Goal: Check status: Check status

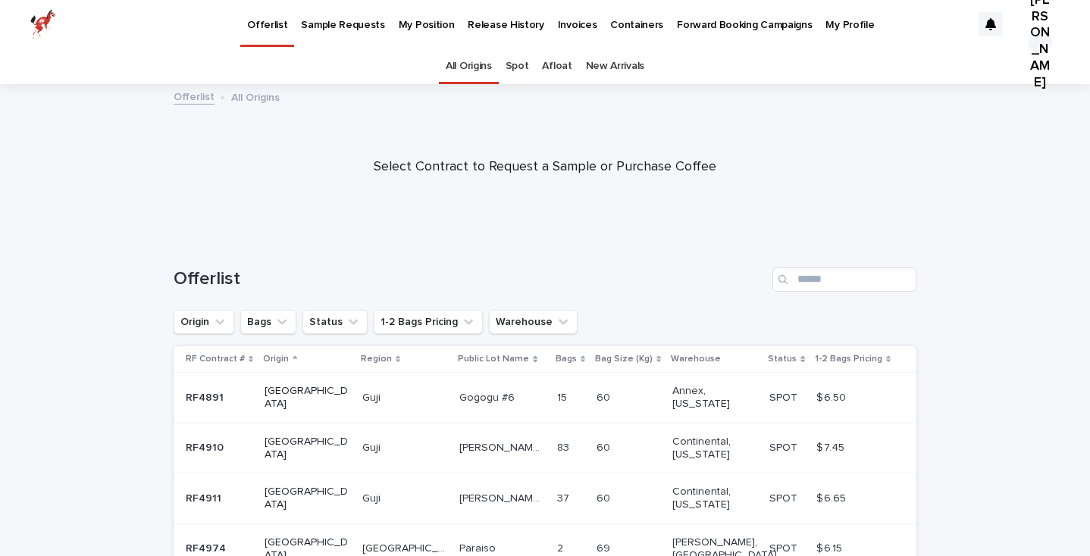
click at [424, 36] on link "My Position" at bounding box center [427, 23] width 70 height 47
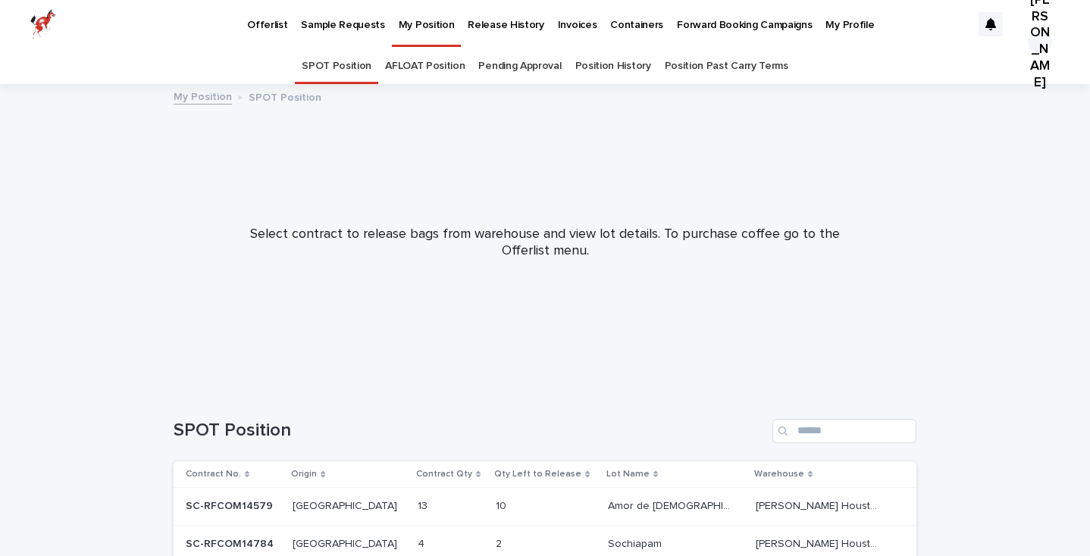
click at [352, 29] on p "Sample Requests" at bounding box center [342, 16] width 83 height 32
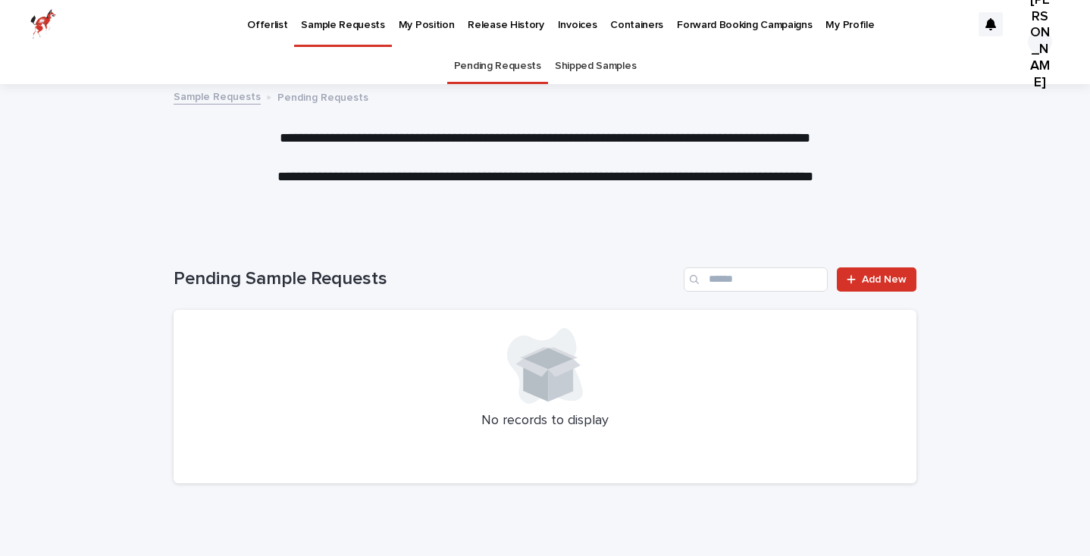
click at [602, 76] on link "Shipped Samples" at bounding box center [595, 66] width 81 height 36
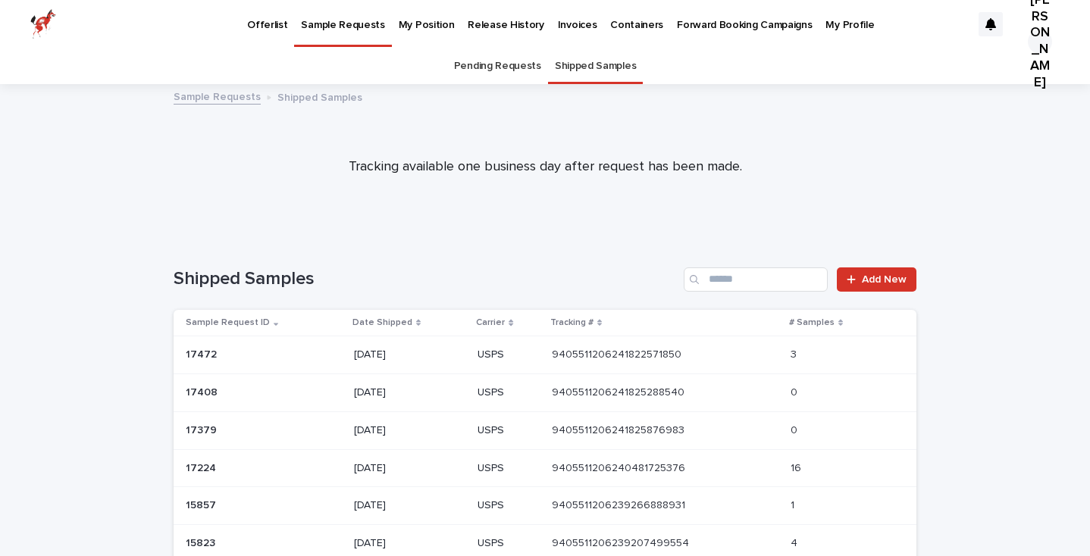
click at [361, 346] on div "[DATE]" at bounding box center [409, 354] width 111 height 16
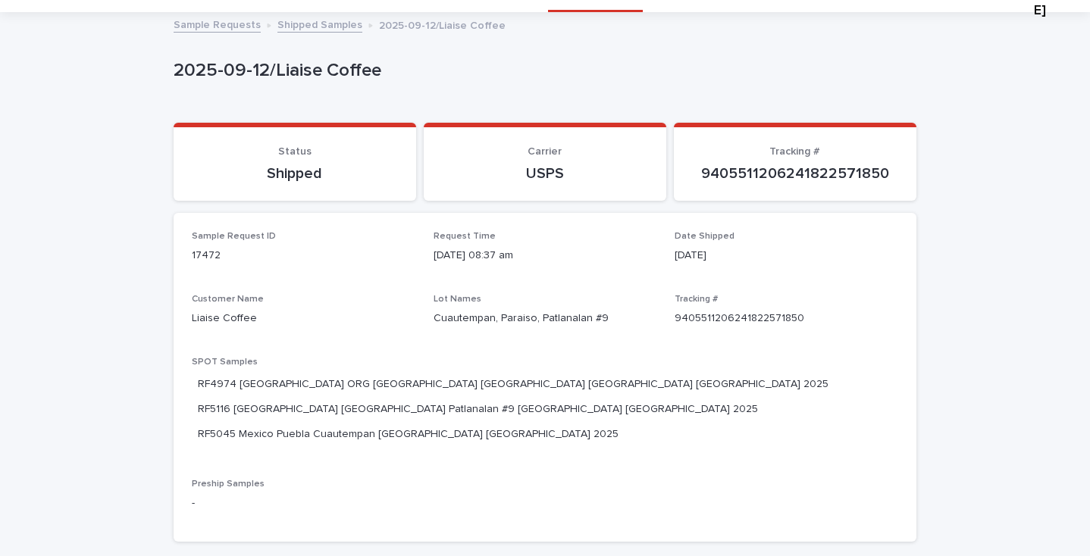
scroll to position [120, 0]
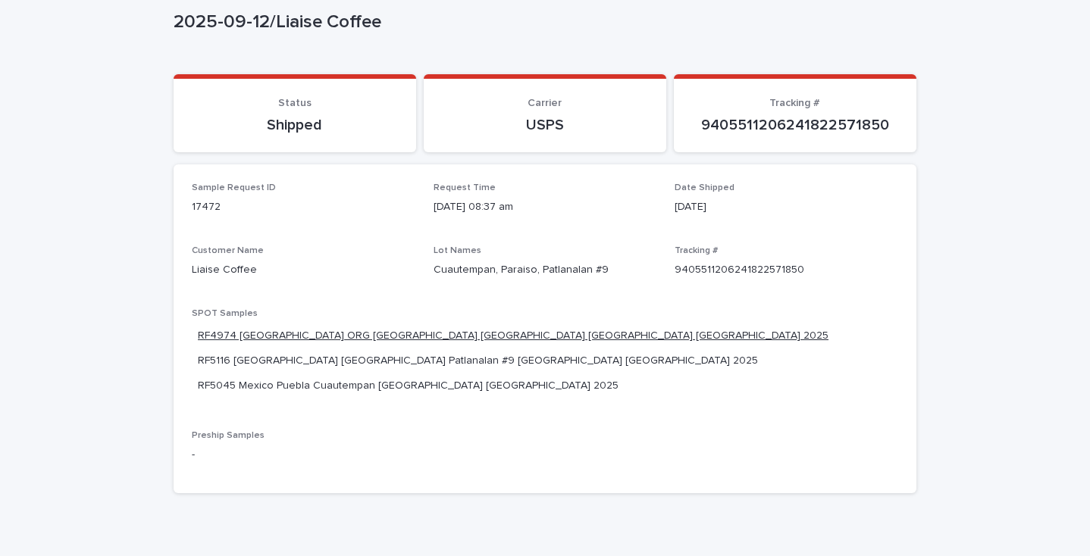
click at [471, 330] on link "RF4974 [GEOGRAPHIC_DATA] ORG [GEOGRAPHIC_DATA] [GEOGRAPHIC_DATA] [GEOGRAPHIC_DA…" at bounding box center [513, 336] width 630 height 16
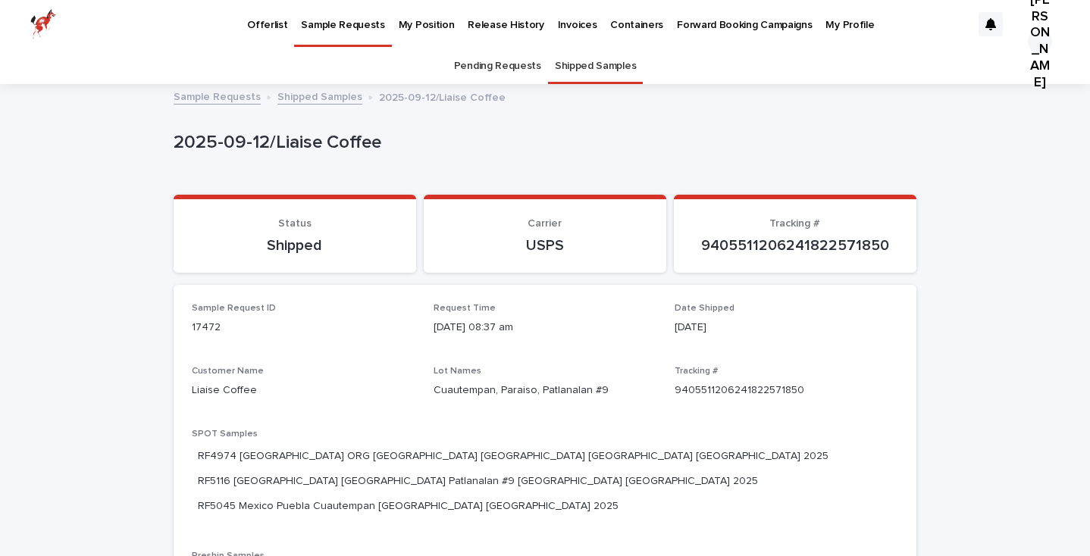
scroll to position [48, 0]
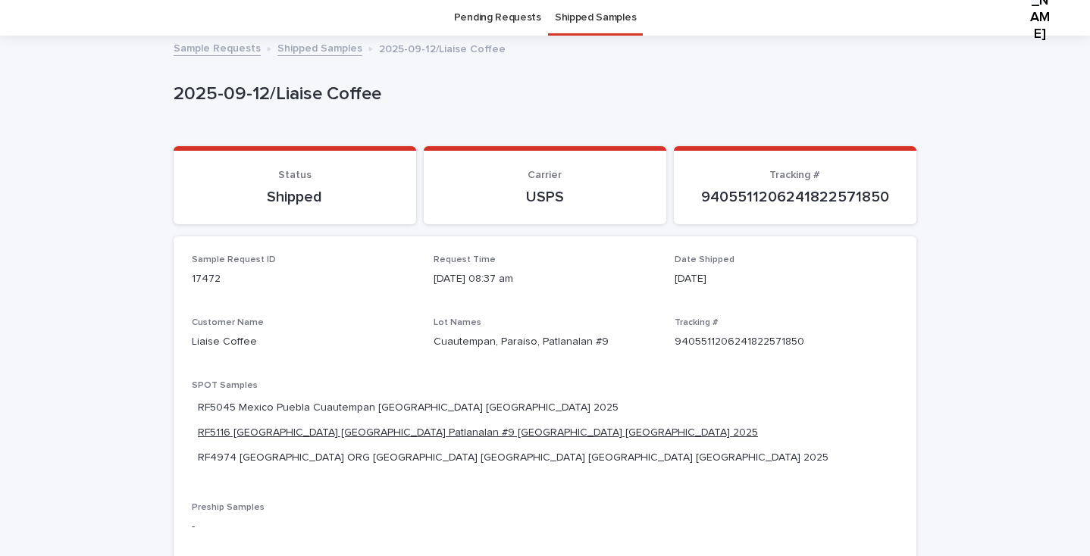
click at [528, 425] on link "RF5116 [GEOGRAPHIC_DATA] [GEOGRAPHIC_DATA] Patlanalan #9 [GEOGRAPHIC_DATA] [GEO…" at bounding box center [478, 433] width 560 height 16
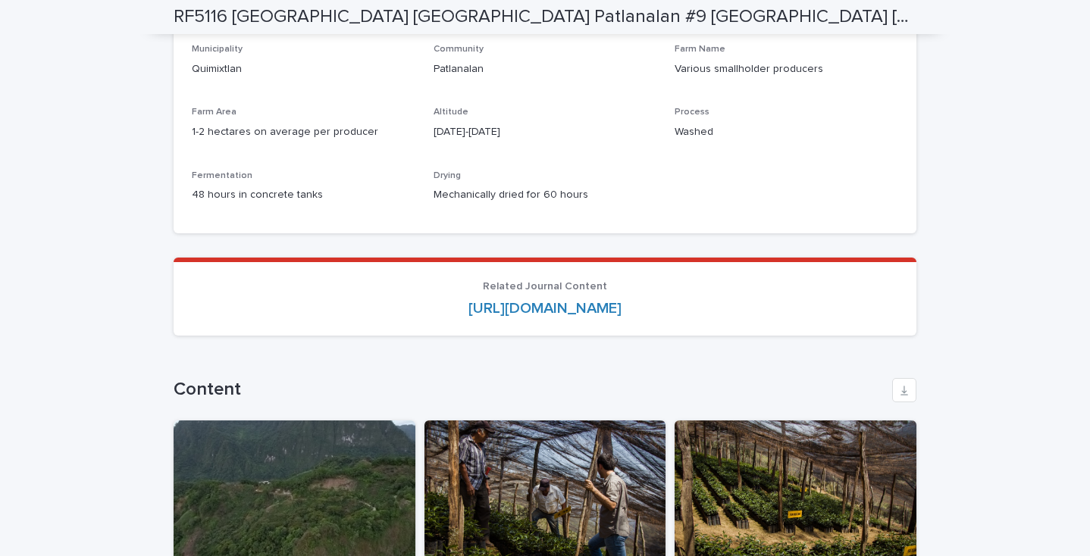
scroll to position [1555, 0]
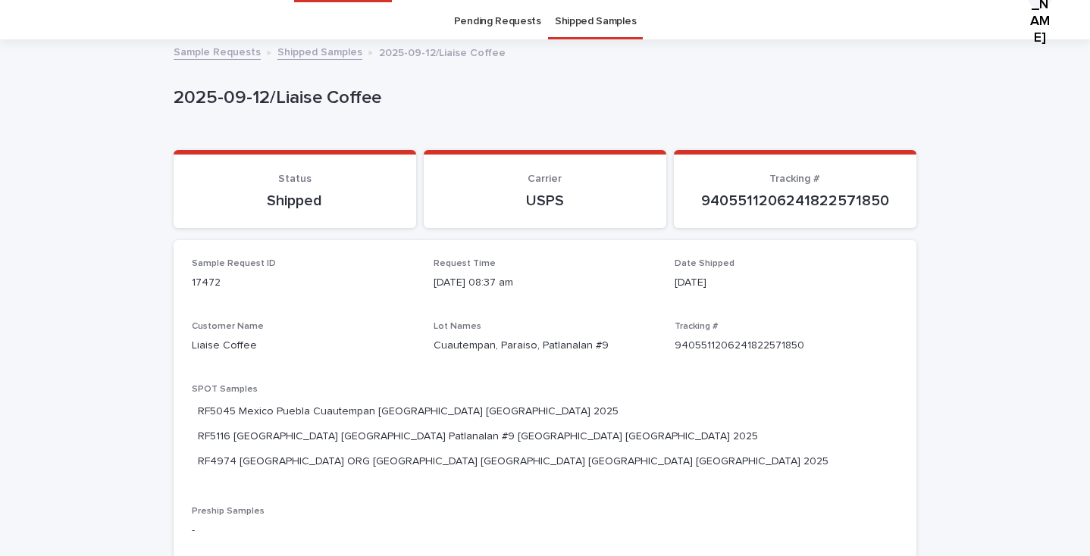
scroll to position [48, 0]
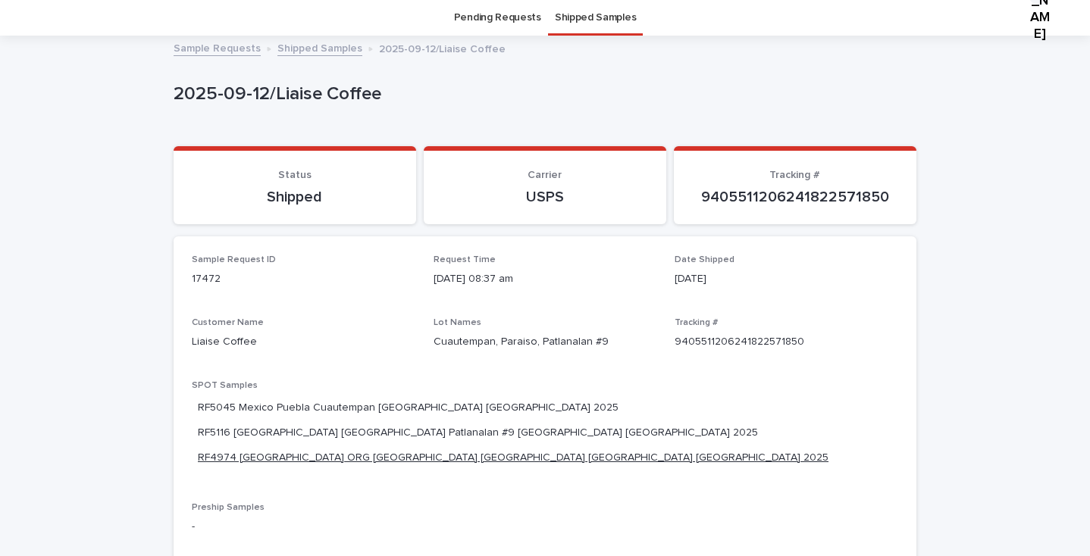
click at [356, 450] on link "RF4974 [GEOGRAPHIC_DATA] ORG [GEOGRAPHIC_DATA] [GEOGRAPHIC_DATA] [GEOGRAPHIC_DA…" at bounding box center [513, 458] width 630 height 16
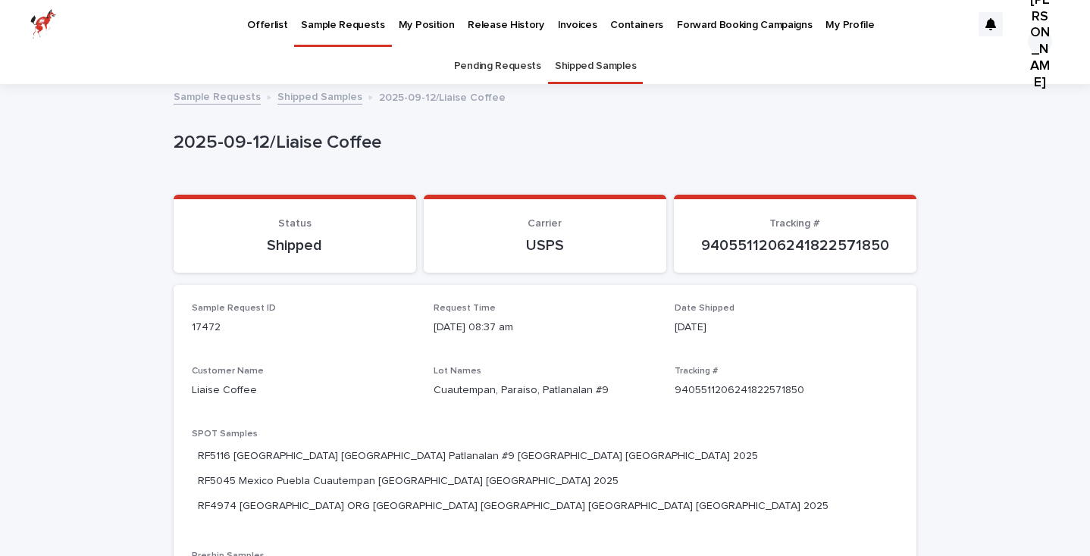
scroll to position [48, 0]
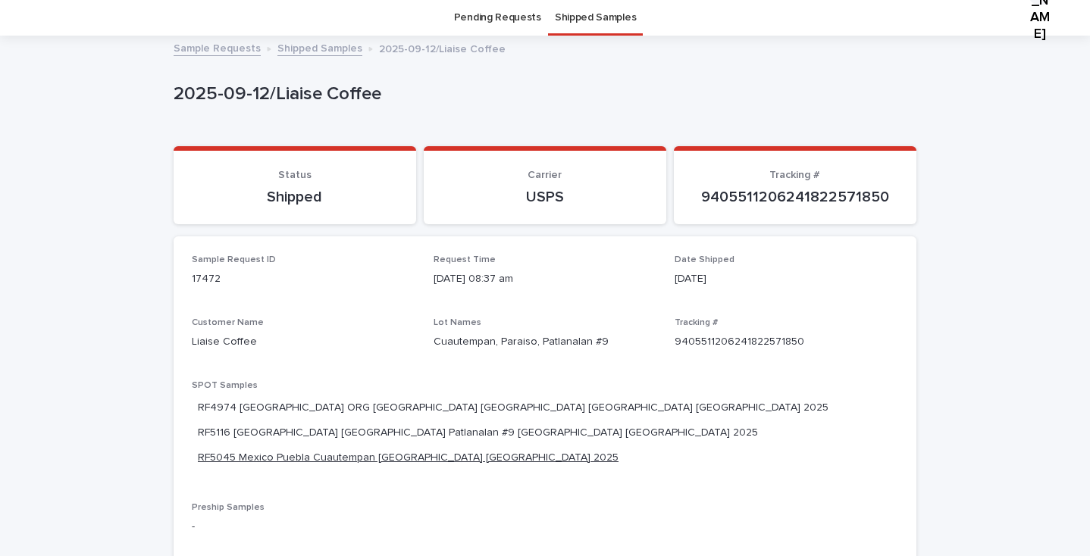
click at [415, 450] on link "RF5045 Mexico Puebla Cuautempan [GEOGRAPHIC_DATA] [GEOGRAPHIC_DATA] 2025" at bounding box center [408, 458] width 421 height 16
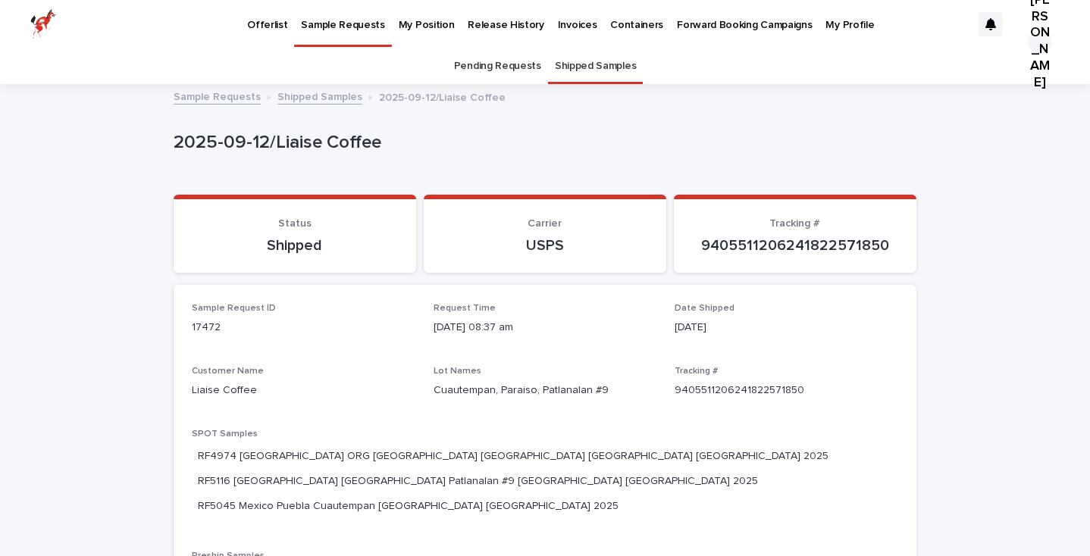
scroll to position [48, 0]
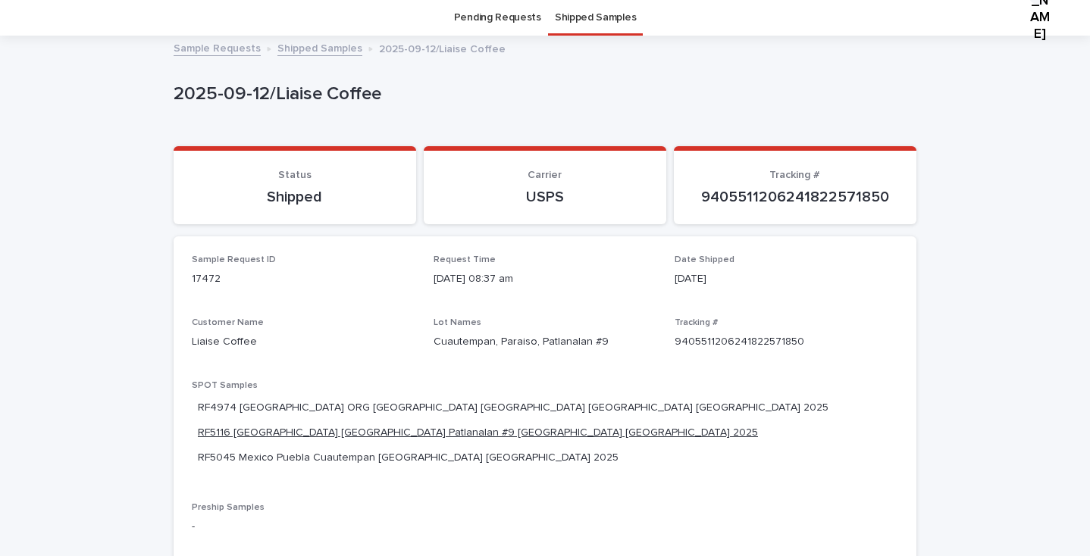
click at [665, 425] on link "RF5116 [GEOGRAPHIC_DATA] [GEOGRAPHIC_DATA] Patlanalan #9 [GEOGRAPHIC_DATA] [GEO…" at bounding box center [478, 433] width 560 height 16
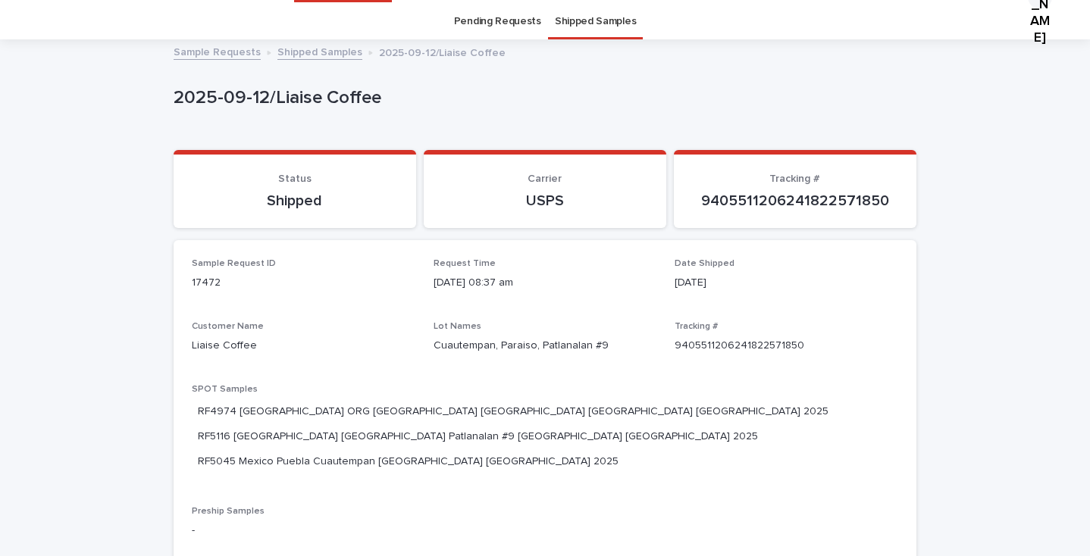
scroll to position [48, 0]
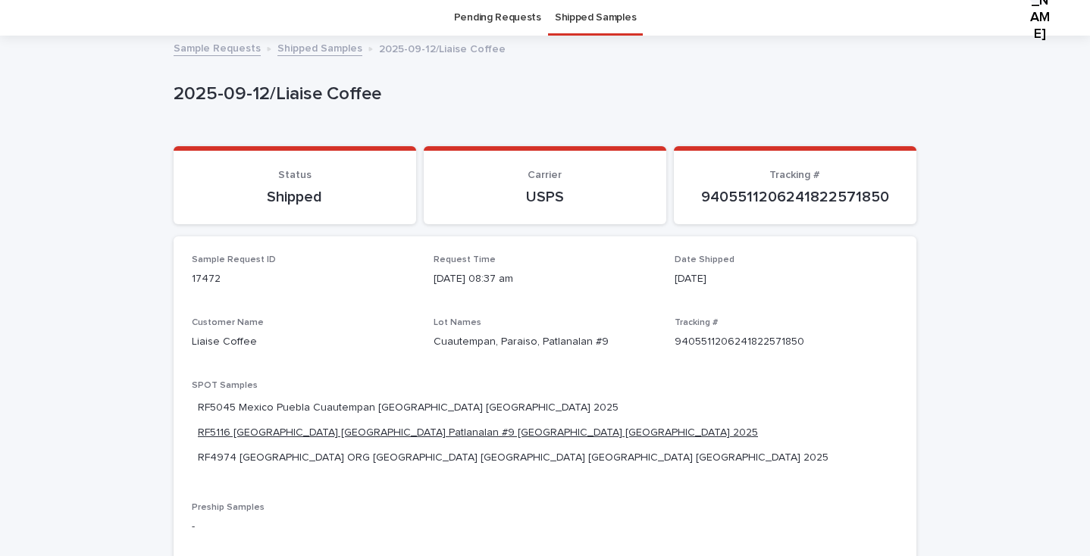
click at [584, 425] on link "RF5116 [GEOGRAPHIC_DATA] [GEOGRAPHIC_DATA] Patlanalan #9 [GEOGRAPHIC_DATA] [GEO…" at bounding box center [478, 433] width 560 height 16
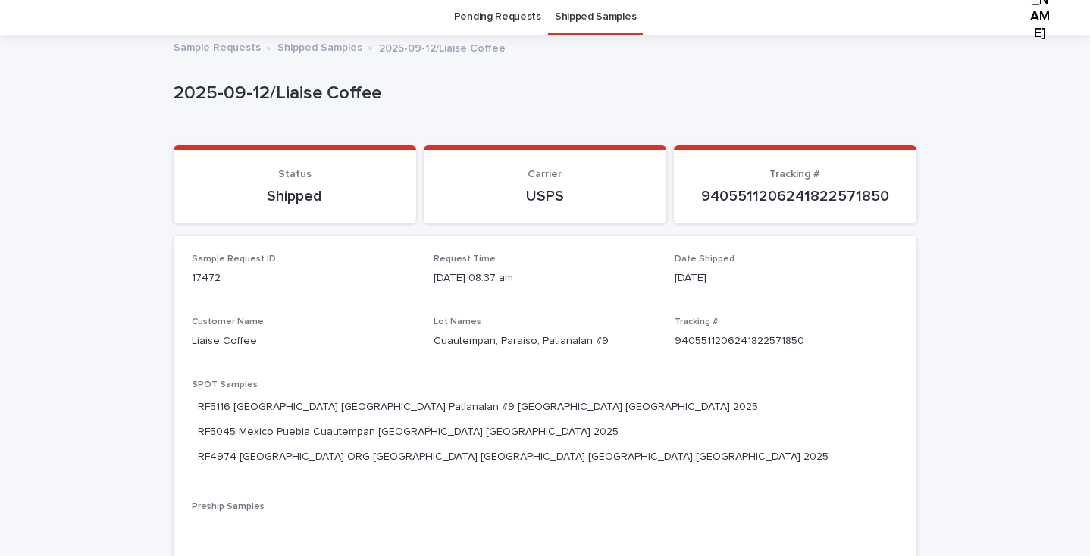
scroll to position [120, 0]
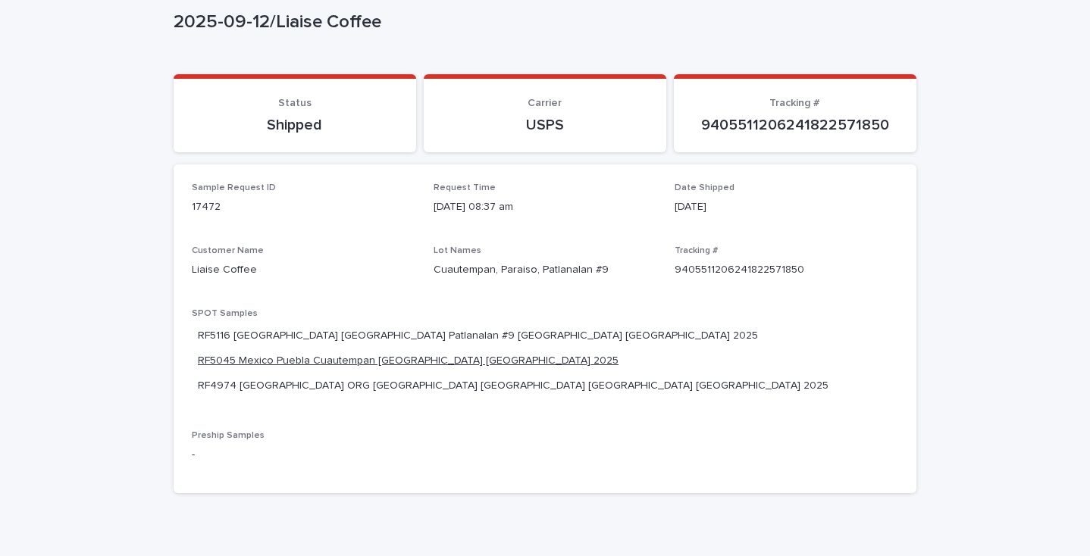
click at [530, 353] on link "RF5045 Mexico Puebla Cuautempan [GEOGRAPHIC_DATA] [GEOGRAPHIC_DATA] 2025" at bounding box center [408, 361] width 421 height 16
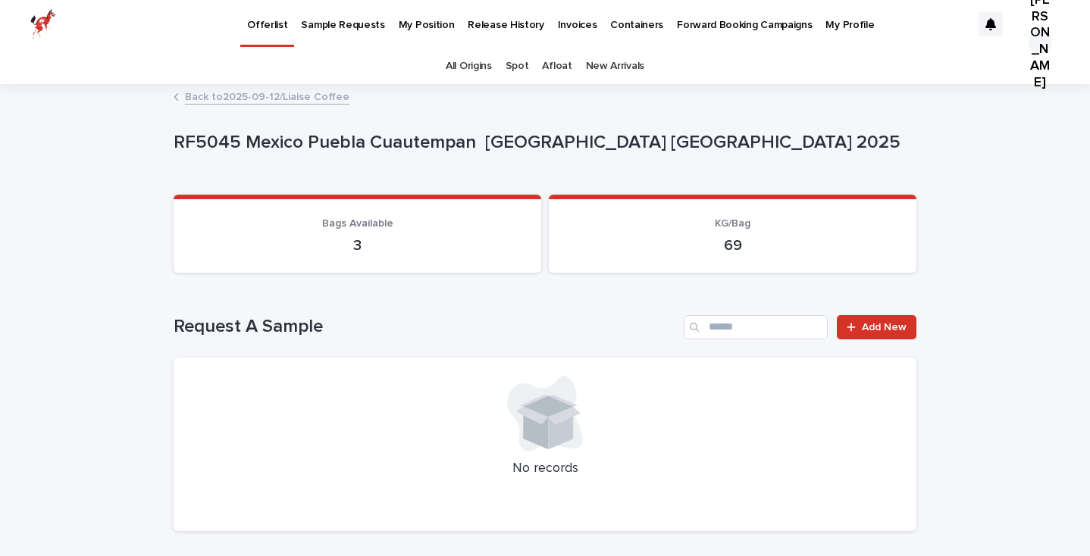
click at [262, 98] on link "Back to 2025-09-12/Liaise Coffee" at bounding box center [267, 95] width 164 height 17
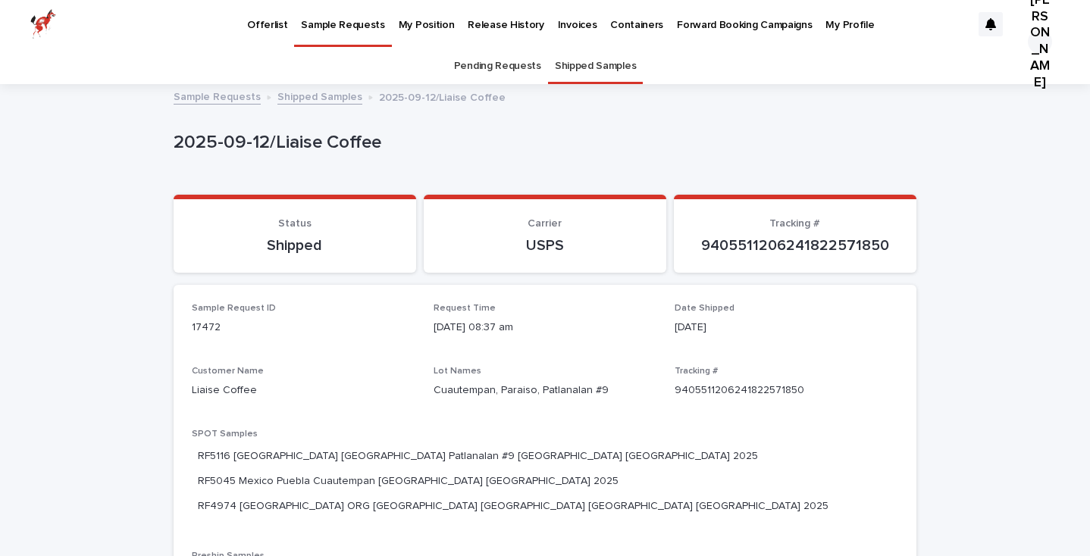
scroll to position [48, 0]
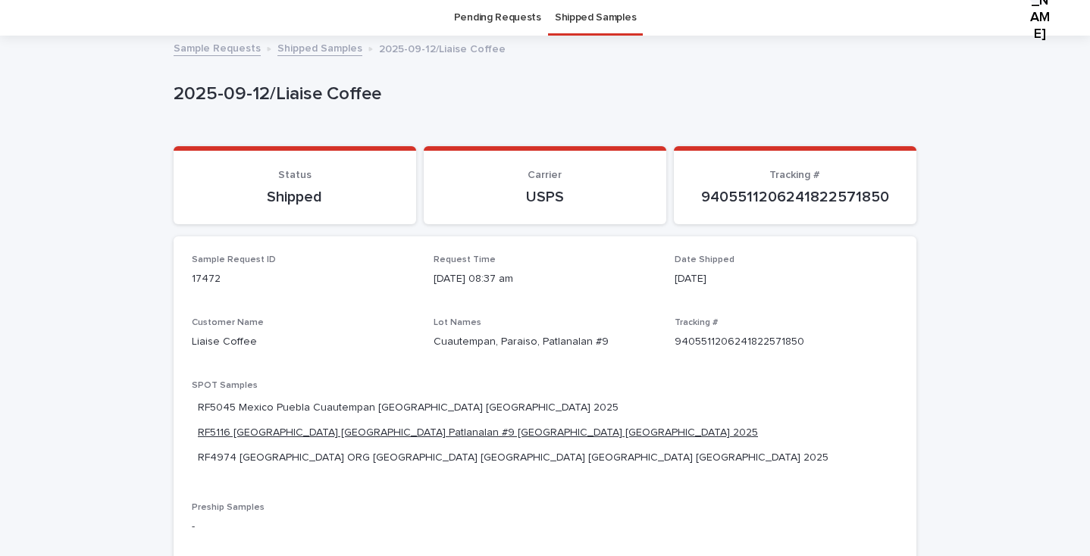
click at [555, 425] on link "RF5116 [GEOGRAPHIC_DATA] [GEOGRAPHIC_DATA] Patlanalan #9 [GEOGRAPHIC_DATA] [GEO…" at bounding box center [478, 433] width 560 height 16
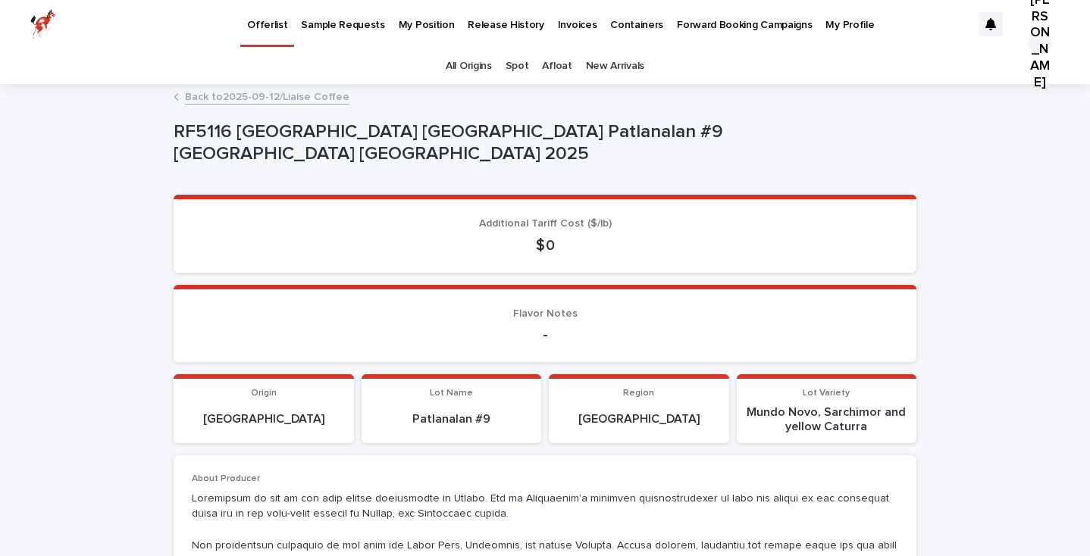
click at [309, 101] on link "Back to 2025-09-12/Liaise Coffee" at bounding box center [267, 95] width 164 height 17
